Goal: Task Accomplishment & Management: Manage account settings

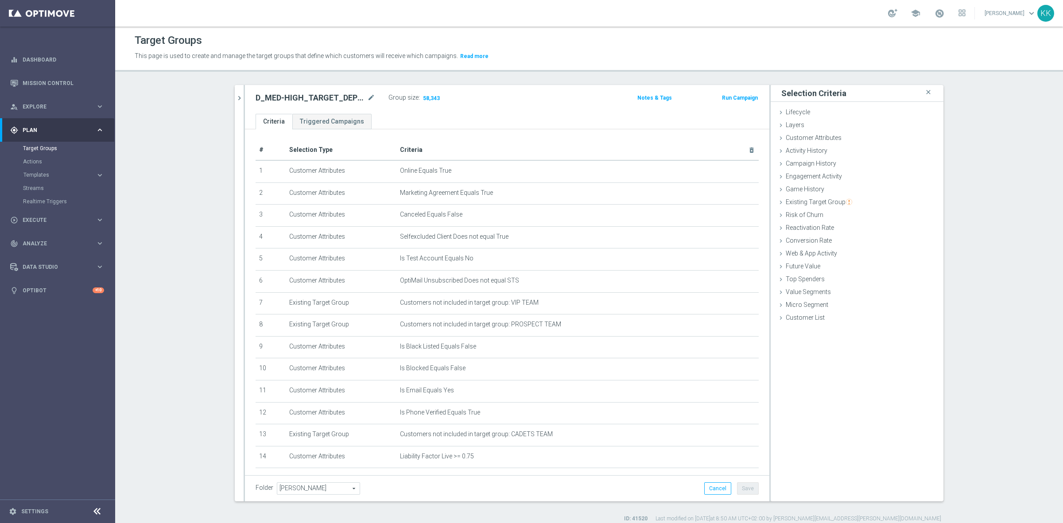
scroll to position [261, 0]
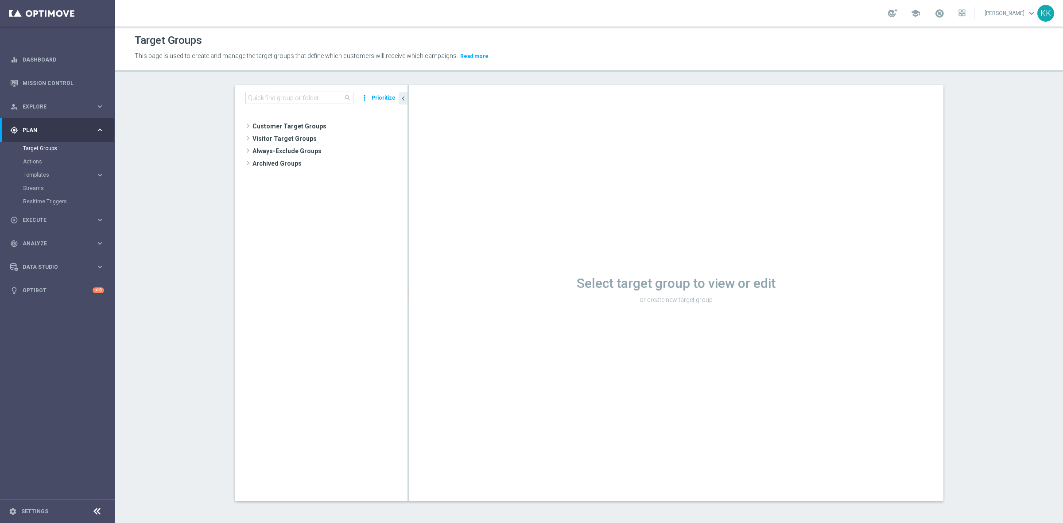
click at [194, 237] on section "search more_vert Prioritize Customer Target Groups library_add create_new_folder" at bounding box center [589, 300] width 948 height 430
